Goal: Book appointment/travel/reservation

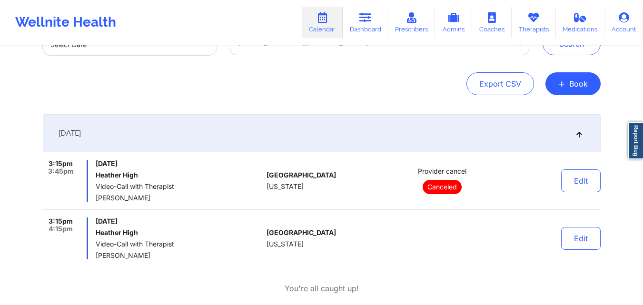
click at [365, 96] on div "Provider Role Therapist Therapist Select Therapist Date Select Date [EMAIL_ADDR…" at bounding box center [322, 144] width 572 height 347
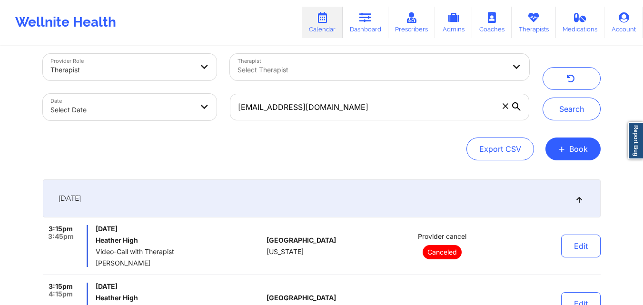
scroll to position [6, 0]
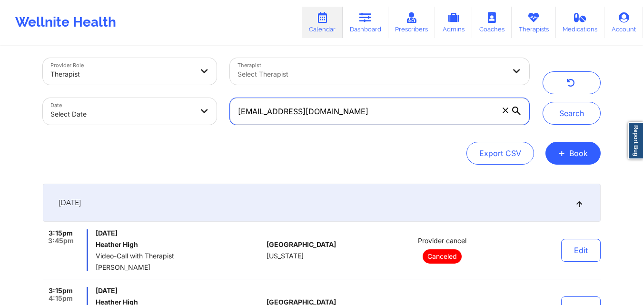
click at [442, 108] on input "[EMAIL_ADDRESS][DOMAIN_NAME]" at bounding box center [379, 111] width 299 height 27
click at [442, 109] on input "[EMAIL_ADDRESS][DOMAIN_NAME]" at bounding box center [379, 111] width 299 height 27
paste input "[EMAIL_ADDRESS]"
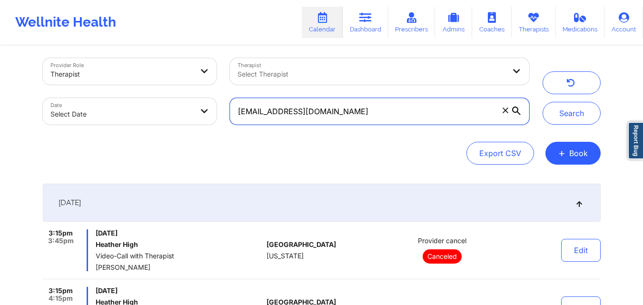
type input "[EMAIL_ADDRESS][DOMAIN_NAME]"
click at [543, 102] on button "Search" at bounding box center [572, 113] width 58 height 23
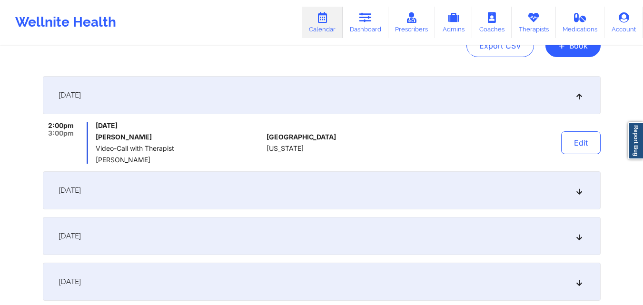
scroll to position [116, 0]
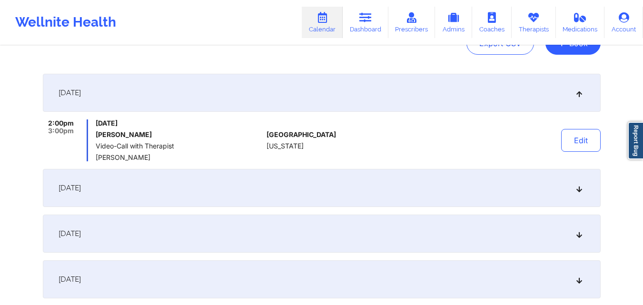
click at [424, 188] on div "[DATE]" at bounding box center [322, 188] width 558 height 38
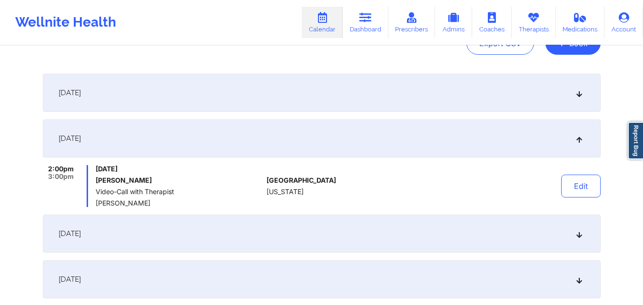
click at [349, 241] on div "[DATE]" at bounding box center [322, 234] width 558 height 38
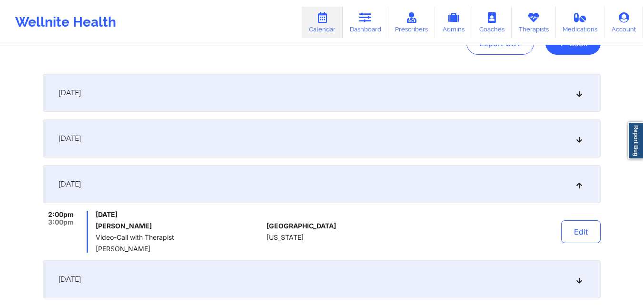
click at [332, 283] on div "[DATE]" at bounding box center [322, 280] width 558 height 38
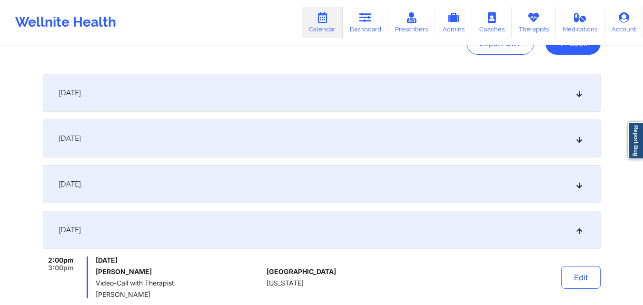
click at [405, 102] on div "[DATE]" at bounding box center [322, 93] width 558 height 38
